Goal: Transaction & Acquisition: Purchase product/service

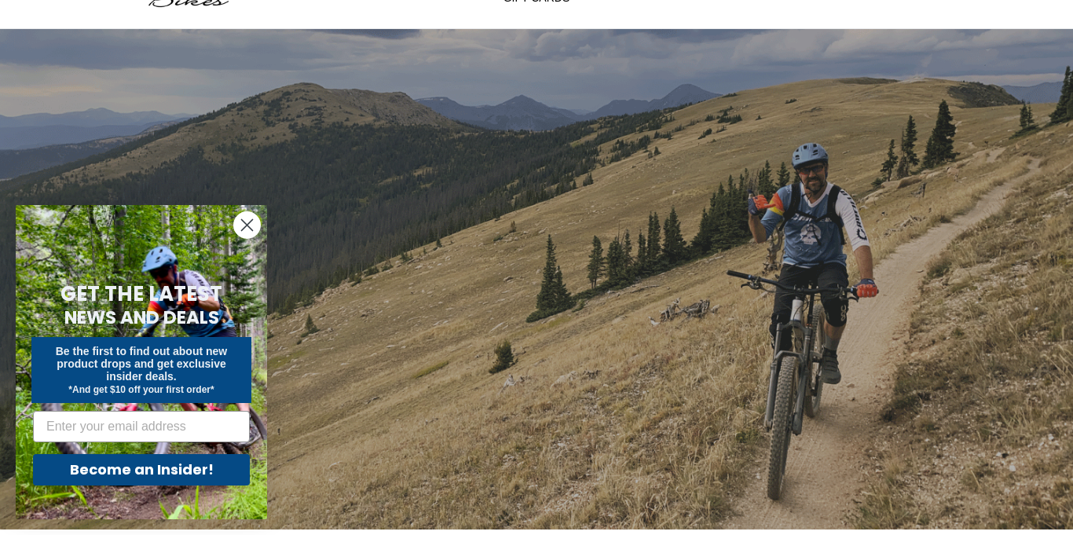
scroll to position [93, 0]
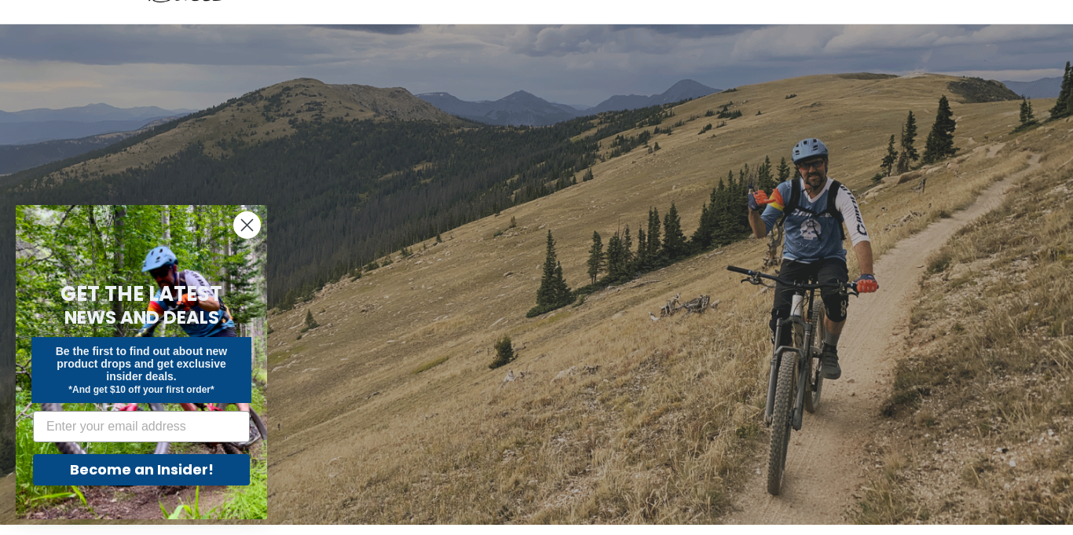
click at [240, 225] on circle "Close dialog" at bounding box center [247, 225] width 26 height 26
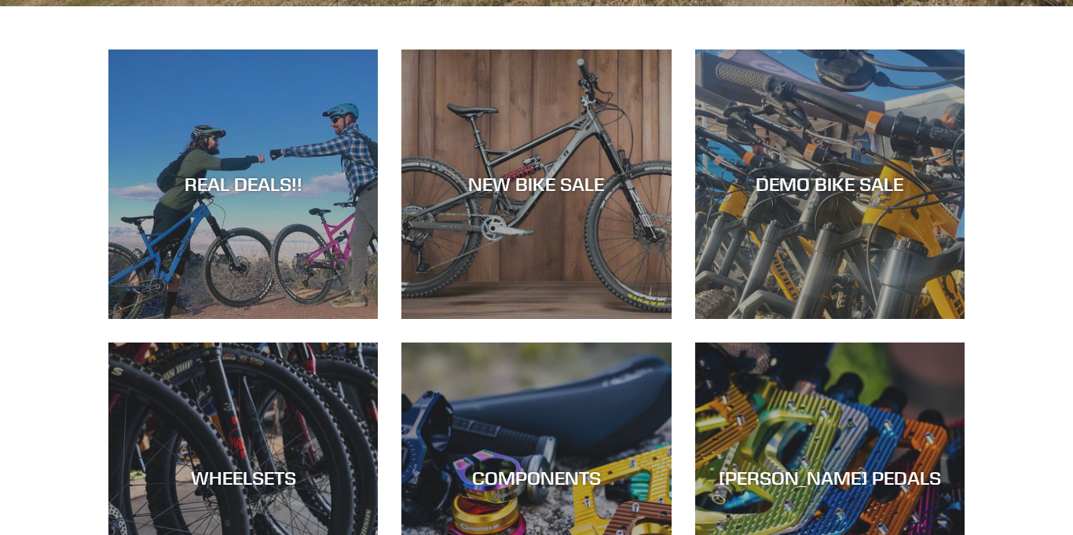
scroll to position [0, 0]
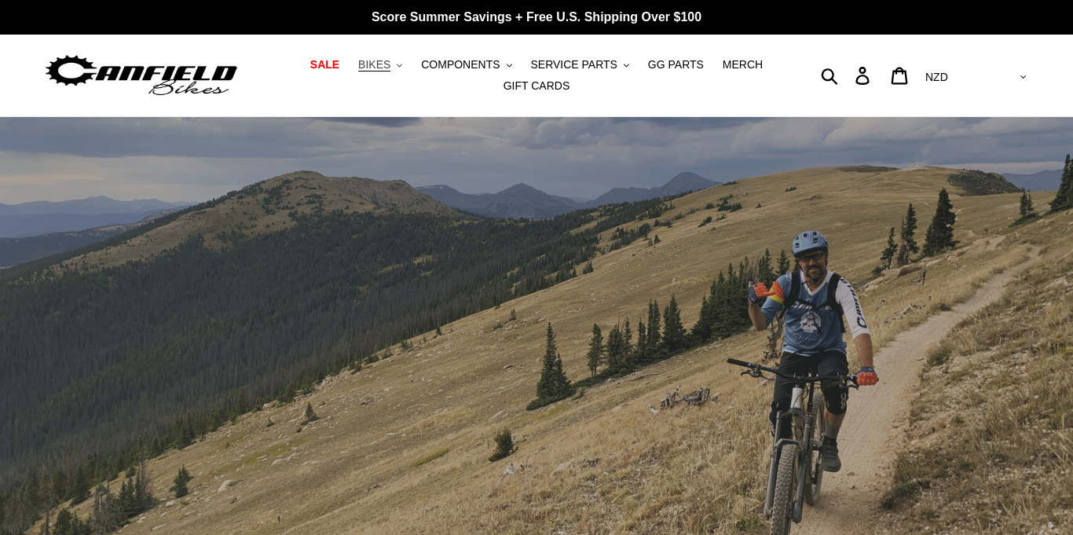
click at [383, 61] on span "BIKES" at bounding box center [374, 64] width 32 height 13
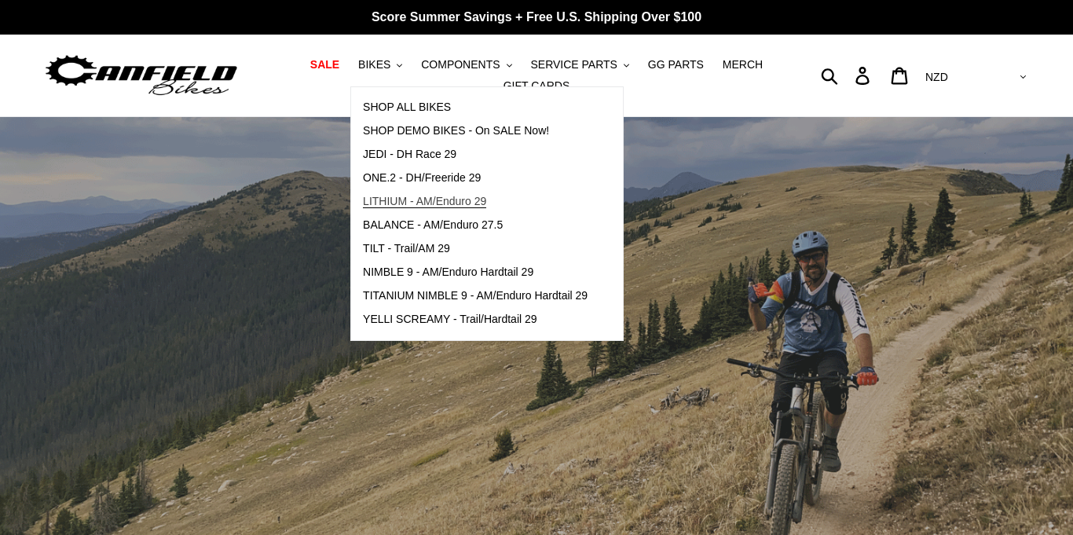
click at [389, 199] on span "LITHIUM - AM/Enduro 29" at bounding box center [424, 201] width 123 height 13
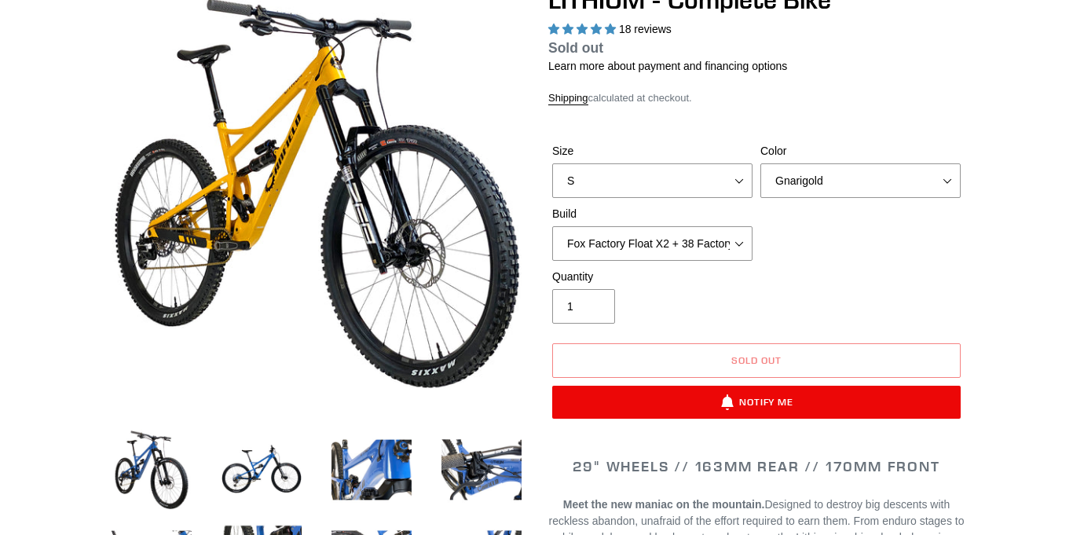
select select "highest-rating"
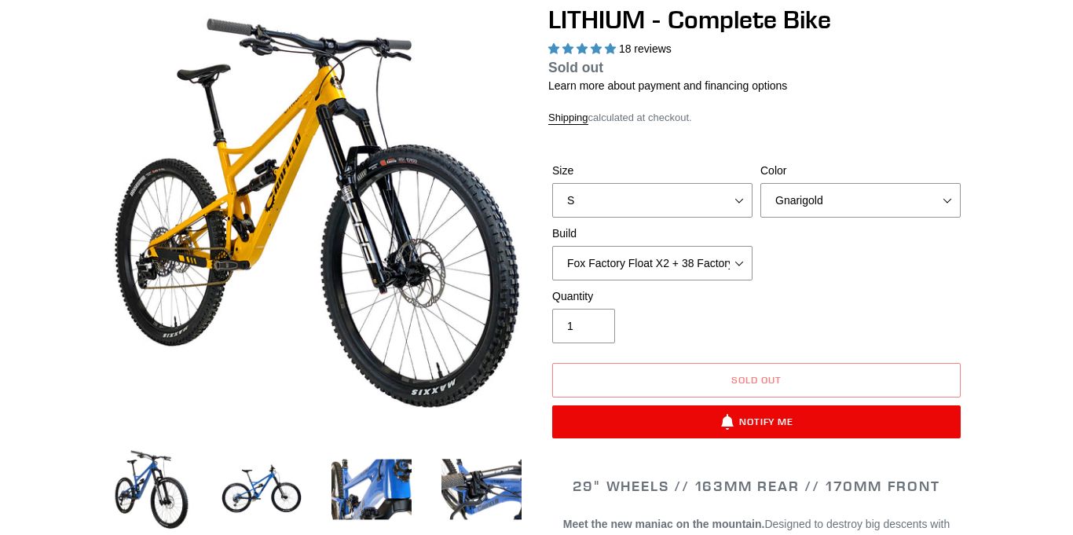
scroll to position [152, 0]
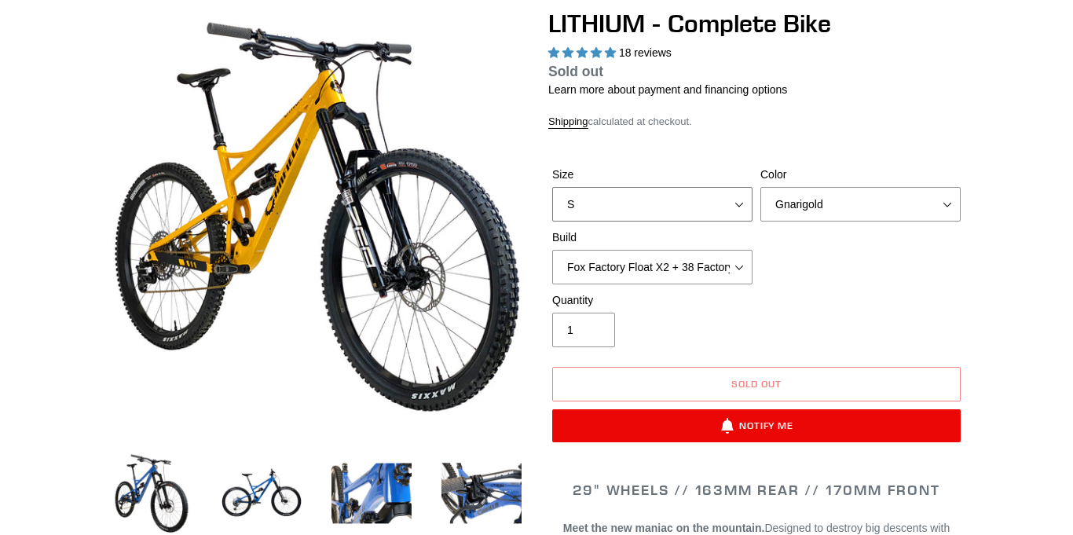
click at [642, 196] on select "S M L XL" at bounding box center [652, 204] width 200 height 35
select select "L"
click at [552, 187] on select "S M L XL" at bounding box center [652, 204] width 200 height 35
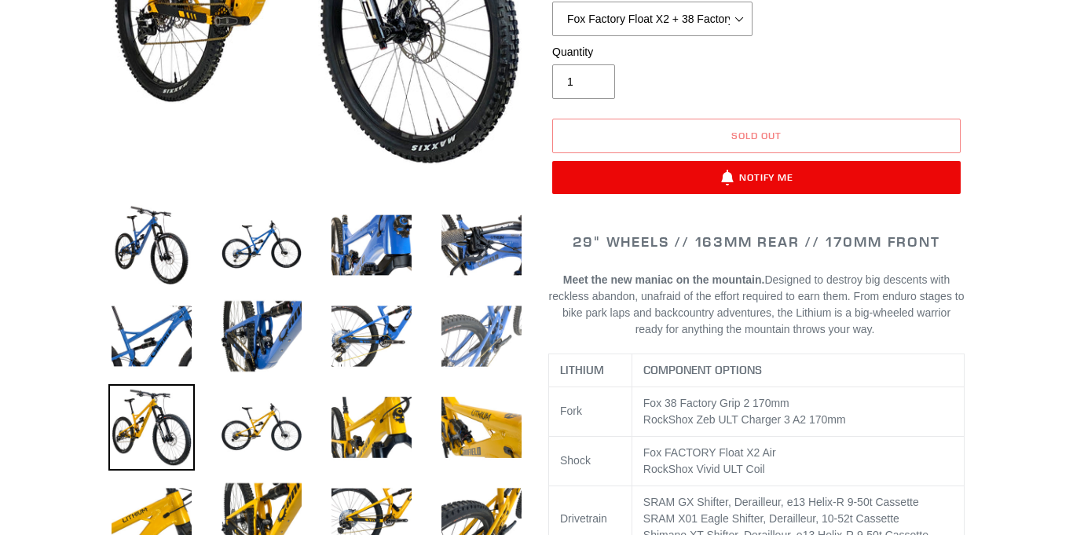
scroll to position [411, 0]
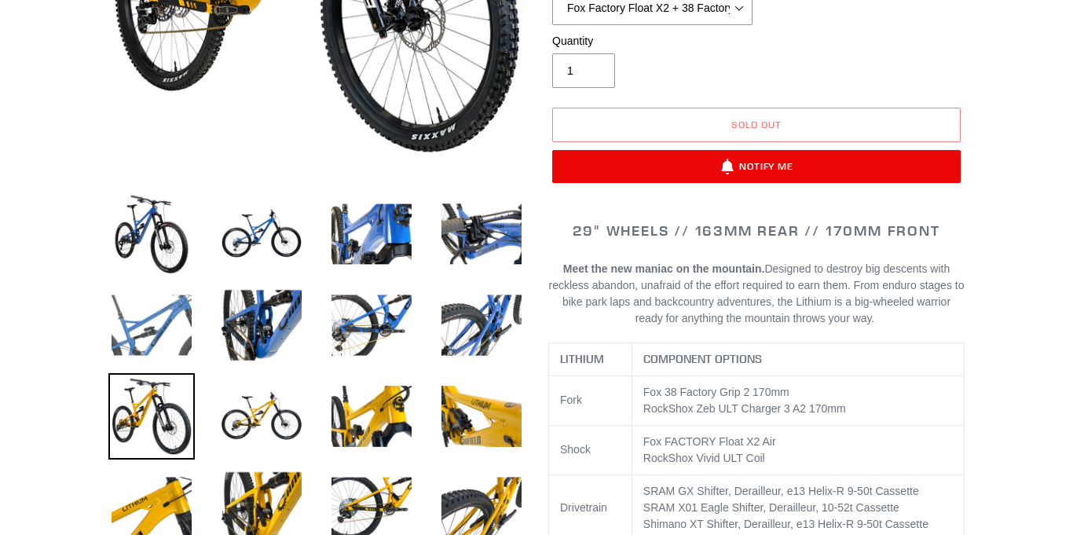
click at [161, 333] on img at bounding box center [151, 325] width 86 height 86
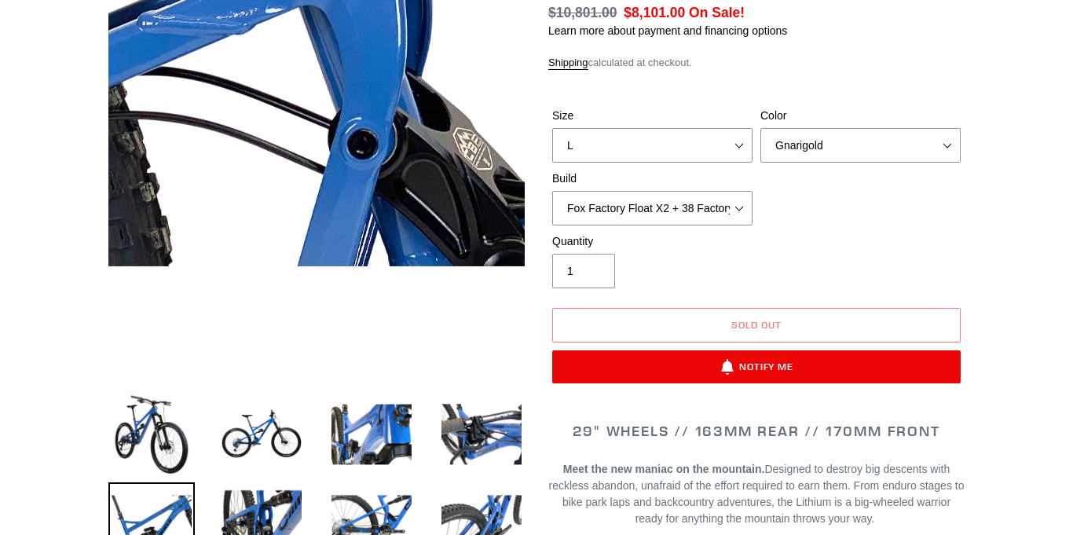
scroll to position [213, 0]
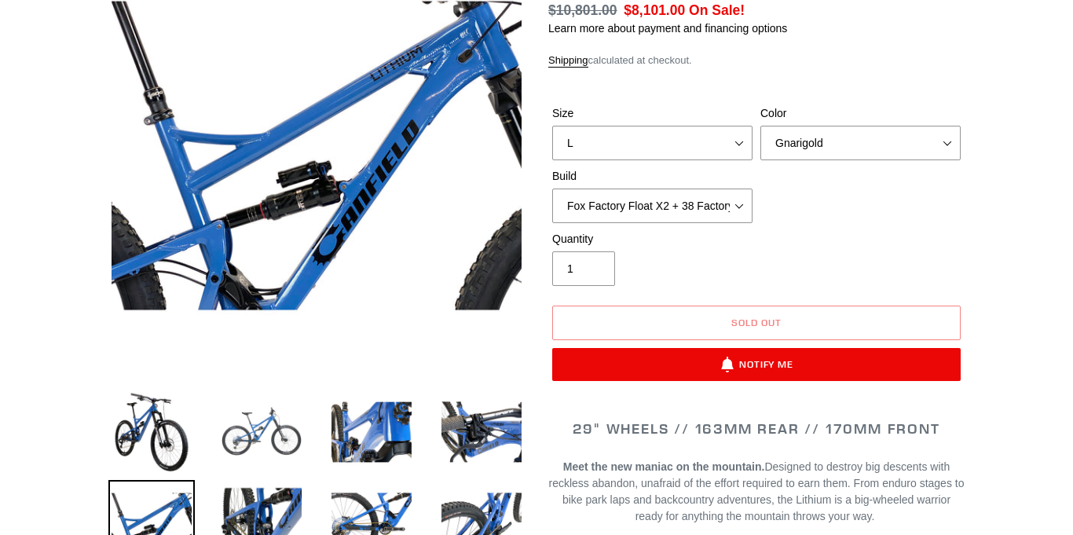
click at [260, 434] on img at bounding box center [261, 432] width 86 height 86
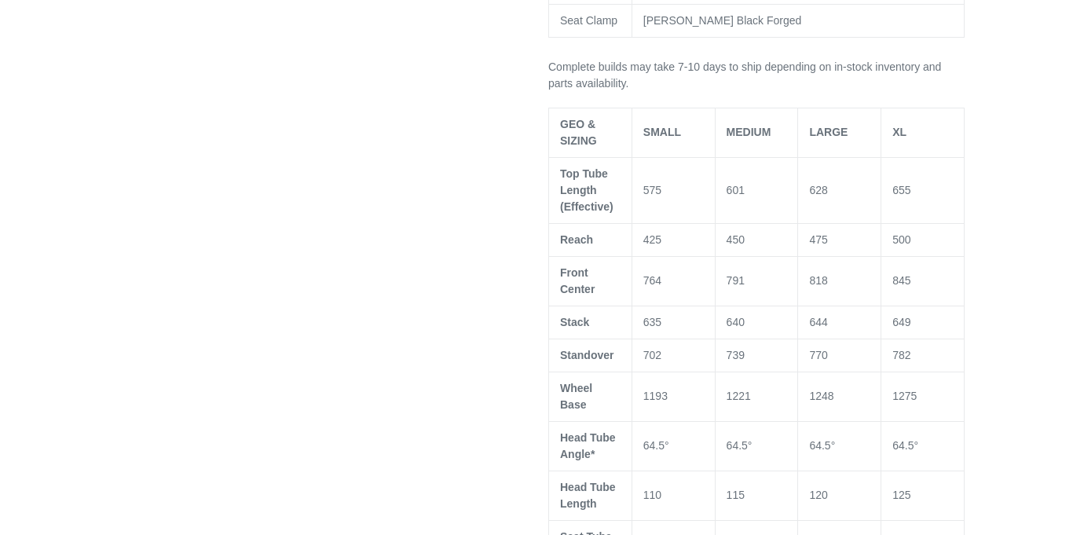
scroll to position [1249, 0]
